Goal: Information Seeking & Learning: Learn about a topic

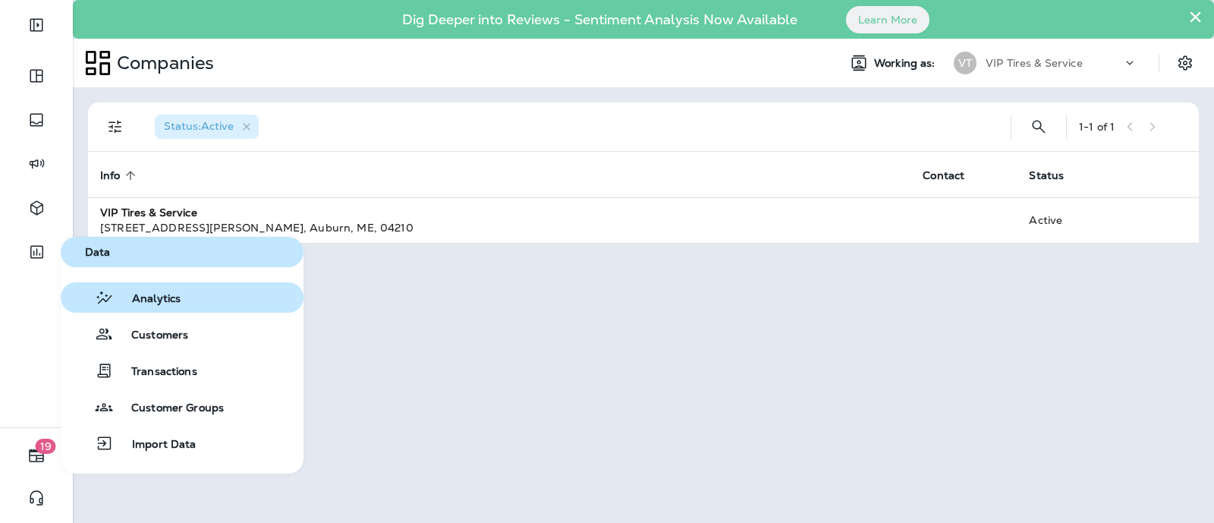
click at [160, 294] on span "Analytics" at bounding box center [147, 299] width 67 height 14
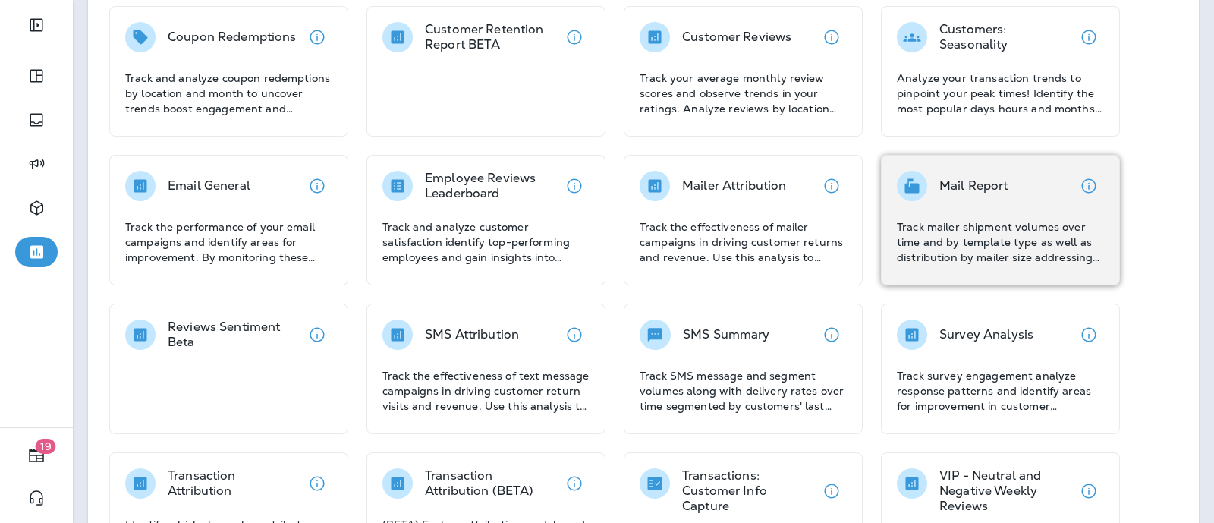
scroll to position [189, 0]
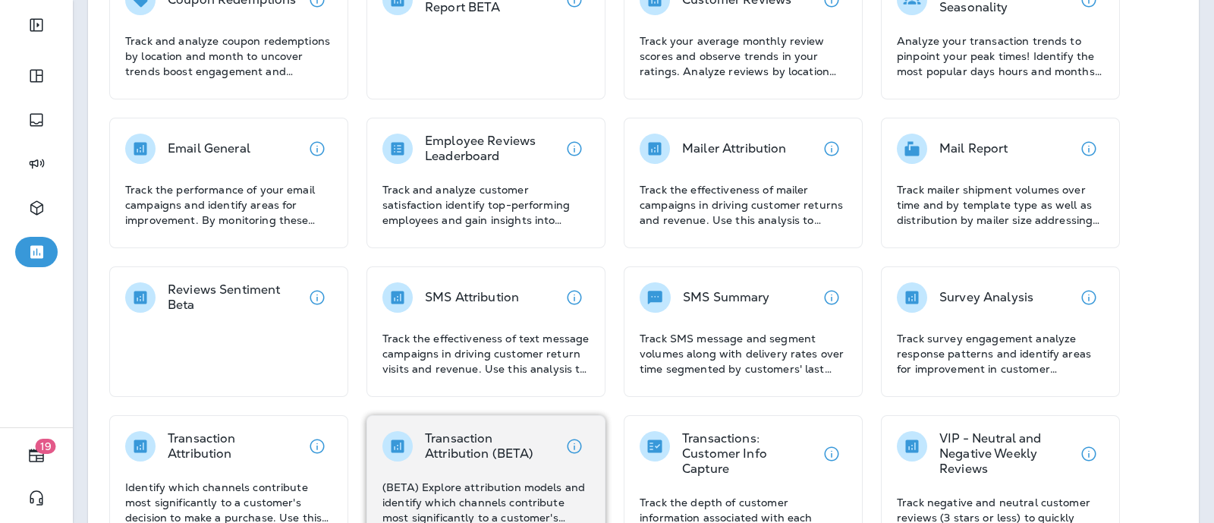
click at [482, 436] on p "Transaction Attribution (BETA)" at bounding box center [492, 446] width 134 height 30
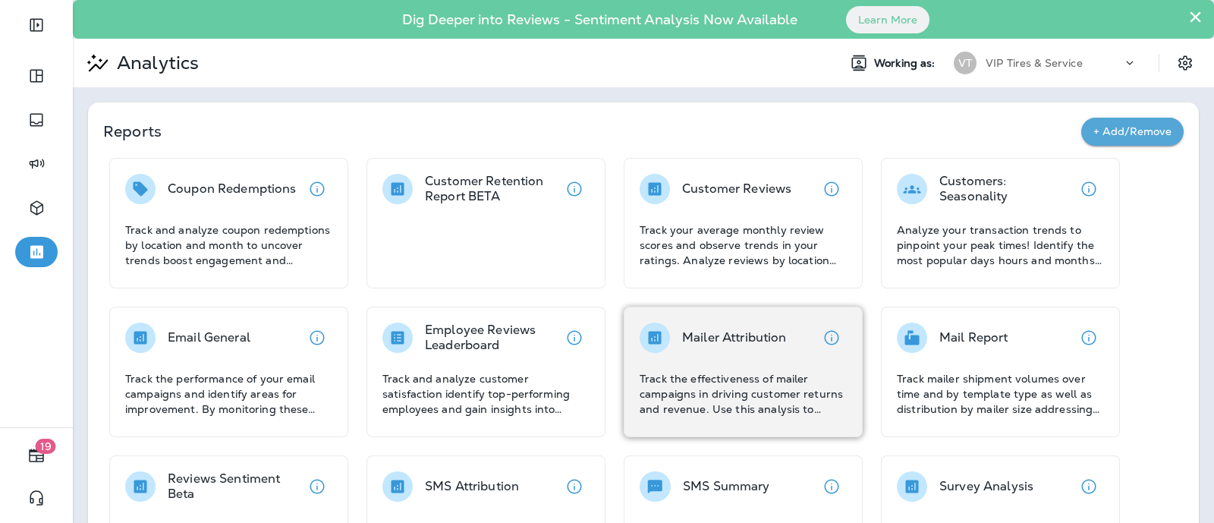
click at [698, 354] on div "Mailer Attribution Track the effectiveness of mailer campaigns in driving custo…" at bounding box center [742, 369] width 207 height 94
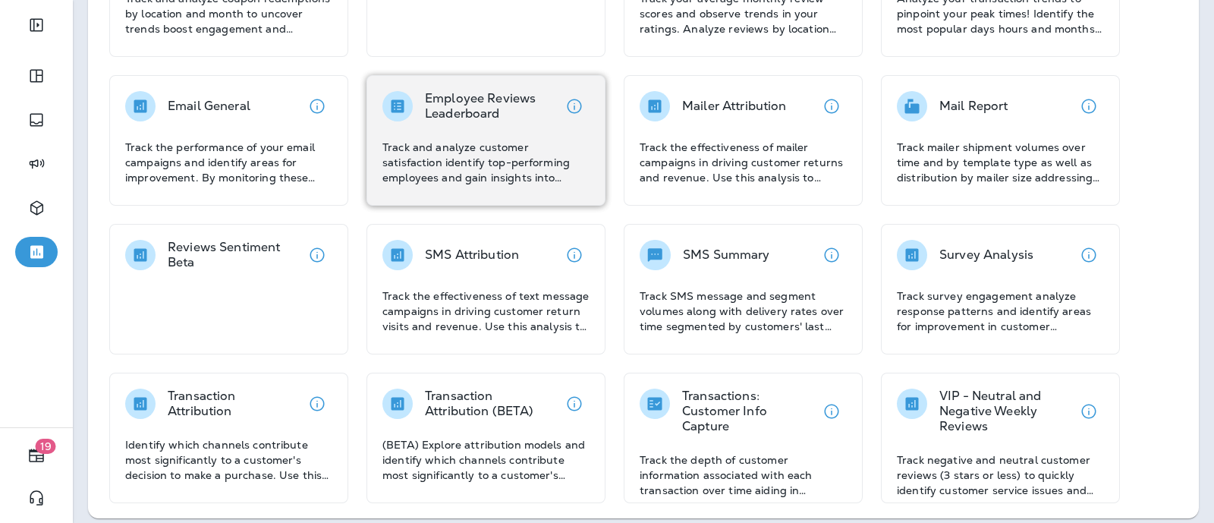
scroll to position [241, 0]
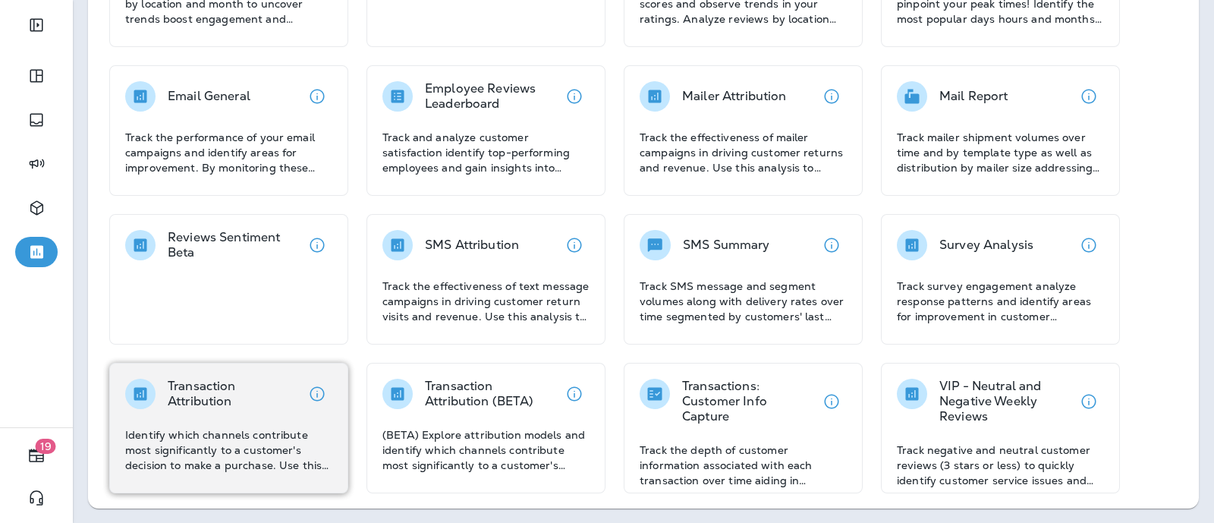
click at [232, 441] on p "Identify which channels contribute most significantly to a customer's decision …" at bounding box center [228, 450] width 207 height 46
